Goal: Navigation & Orientation: Find specific page/section

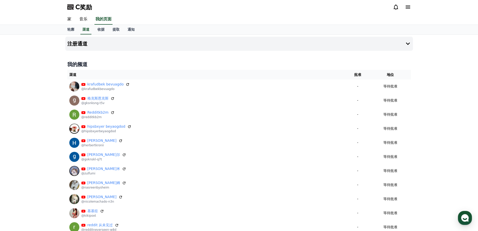
click at [85, 15] on link "音乐" at bounding box center [83, 19] width 16 height 11
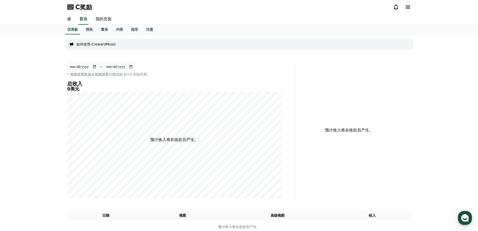
click at [105, 30] on font "音乐" at bounding box center [104, 29] width 7 height 4
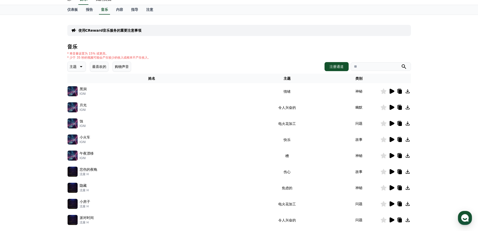
scroll to position [9, 0]
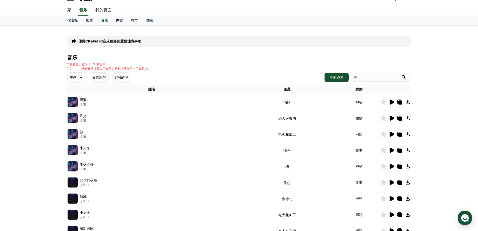
click at [122, 21] on font "内容" at bounding box center [119, 20] width 7 height 4
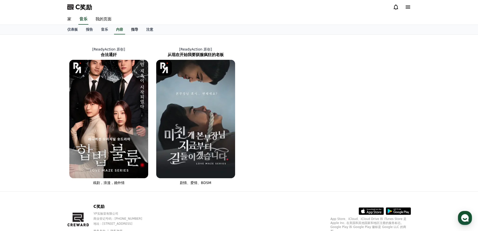
click at [133, 27] on font "指导" at bounding box center [134, 29] width 7 height 4
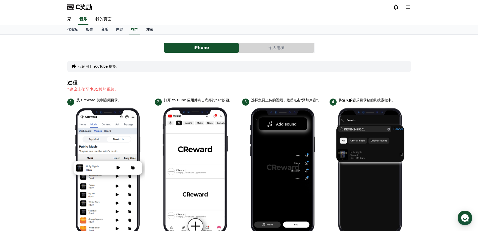
click at [146, 31] on font "注意" at bounding box center [149, 29] width 7 height 4
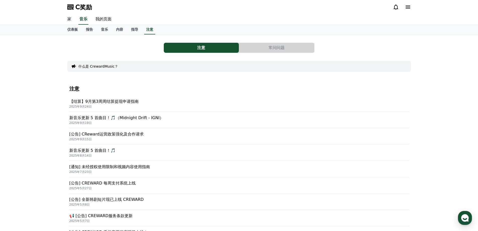
click at [70, 18] on font "家" at bounding box center [69, 19] width 4 height 5
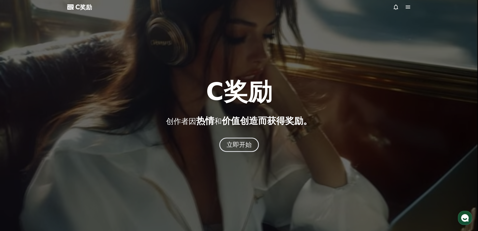
click at [233, 143] on font "立即开始" at bounding box center [238, 144] width 25 height 7
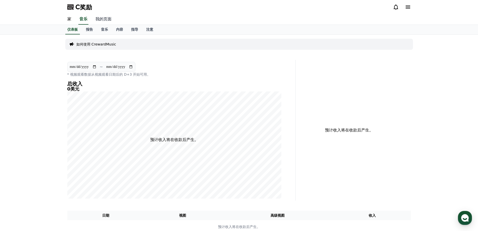
click at [104, 19] on font "我的页面" at bounding box center [103, 19] width 16 height 5
select select "**********"
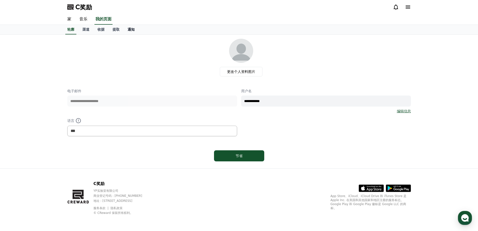
click at [126, 29] on link "通知" at bounding box center [131, 30] width 15 height 10
